Goal: Check status: Check status

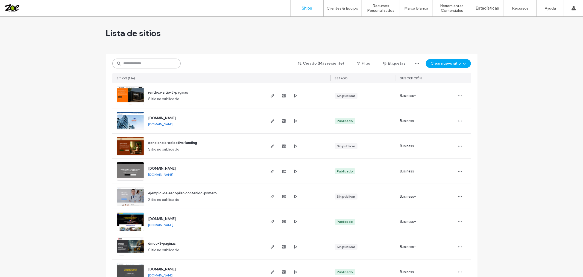
click at [124, 64] on input at bounding box center [146, 64] width 68 height 10
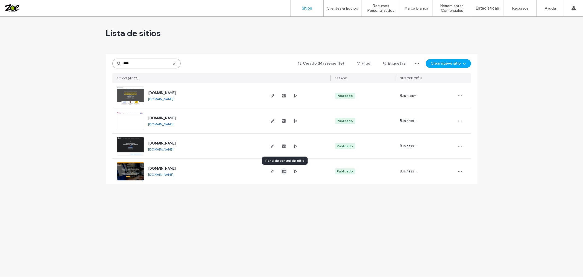
type input "****"
click at [285, 173] on use "button" at bounding box center [283, 171] width 3 height 3
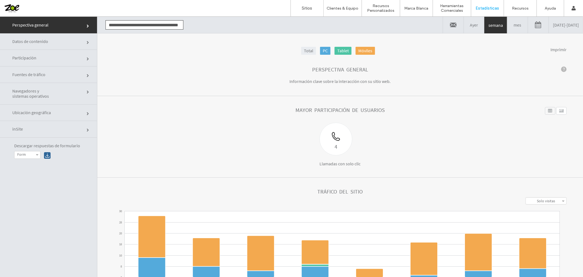
click at [559, 25] on link "09/10/2025 - 09/17/2025" at bounding box center [566, 24] width 34 height 16
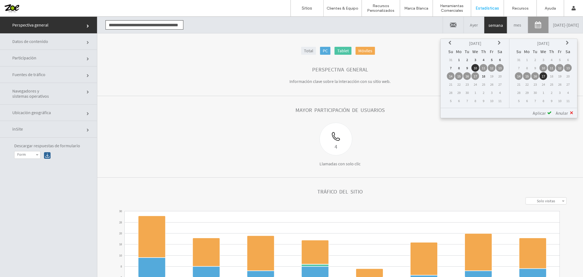
click at [463, 57] on td "1" at bounding box center [459, 60] width 8 height 8
click at [543, 110] on span "Aplicar" at bounding box center [539, 112] width 13 height 5
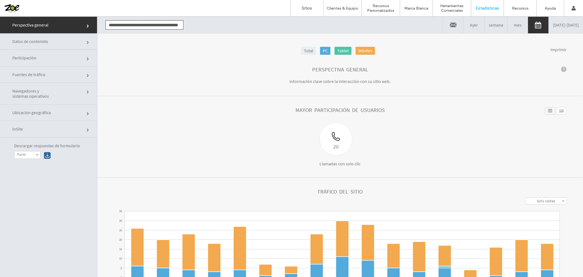
click at [60, 60] on link "Participación" at bounding box center [48, 57] width 97 height 16
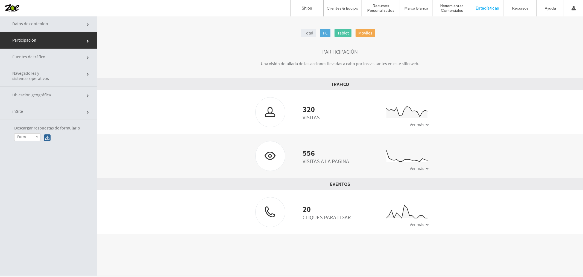
scroll to position [28, 0]
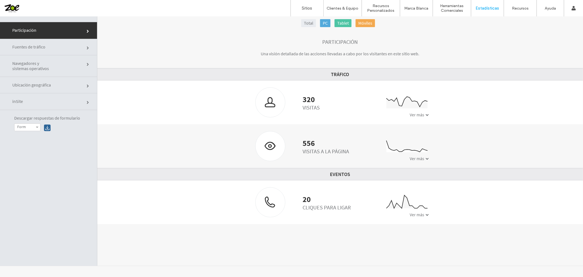
click at [421, 214] on div "Ver más" at bounding box center [419, 213] width 19 height 5
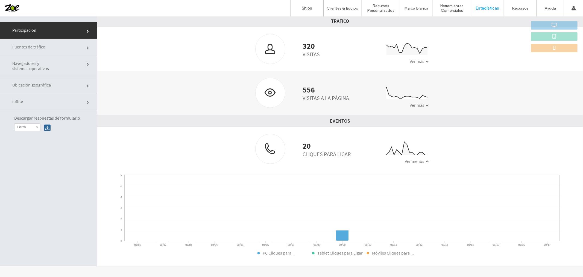
scroll to position [54, 0]
